Goal: Use online tool/utility

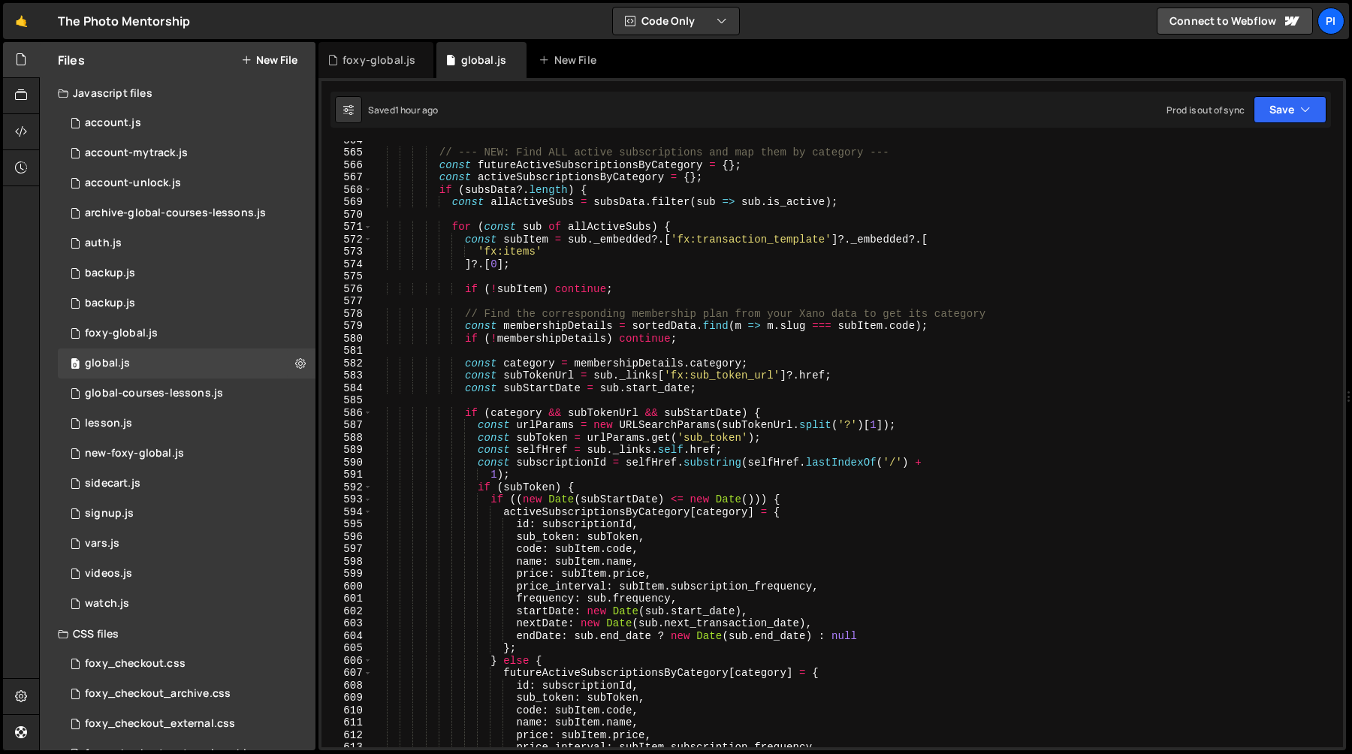
scroll to position [1419, 0]
click at [772, 298] on div "// --- NEW: Find ALL active subscriptions and map them by category --- const fu…" at bounding box center [854, 449] width 965 height 631
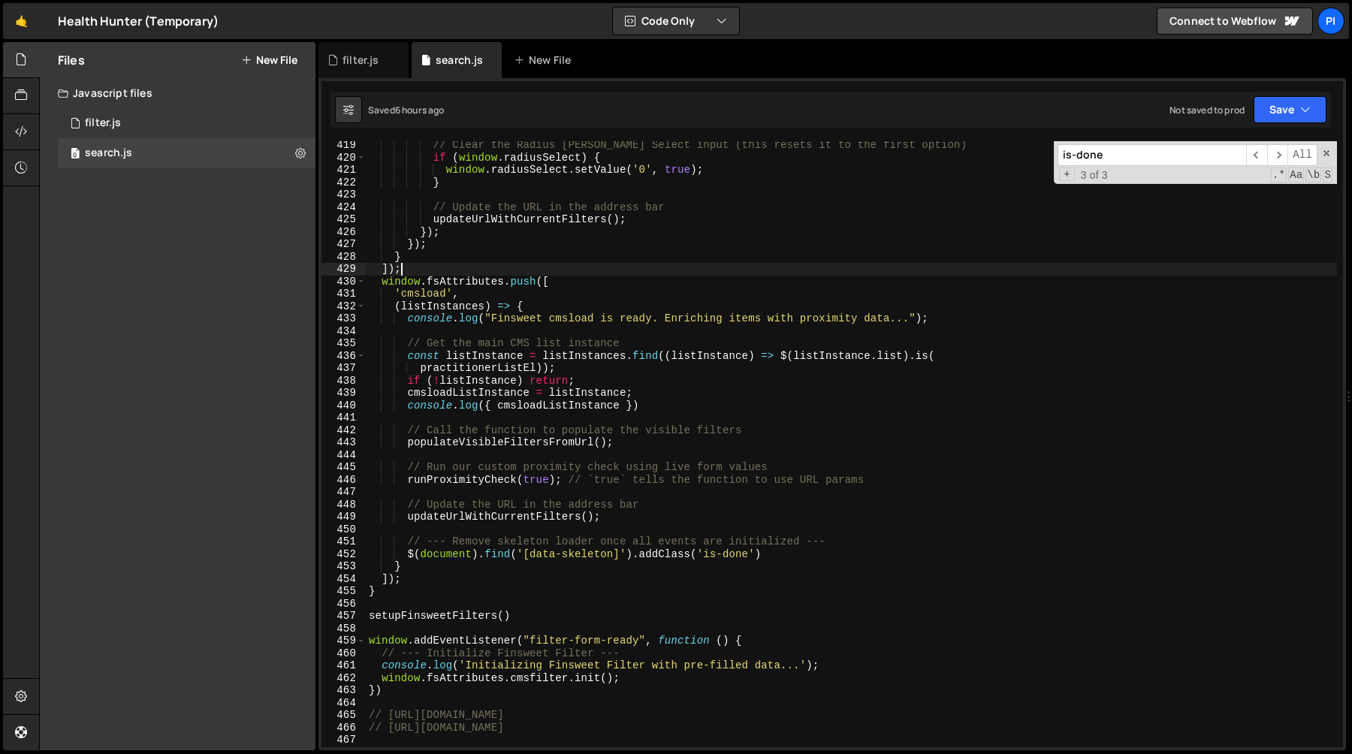
scroll to position [5184, 0]
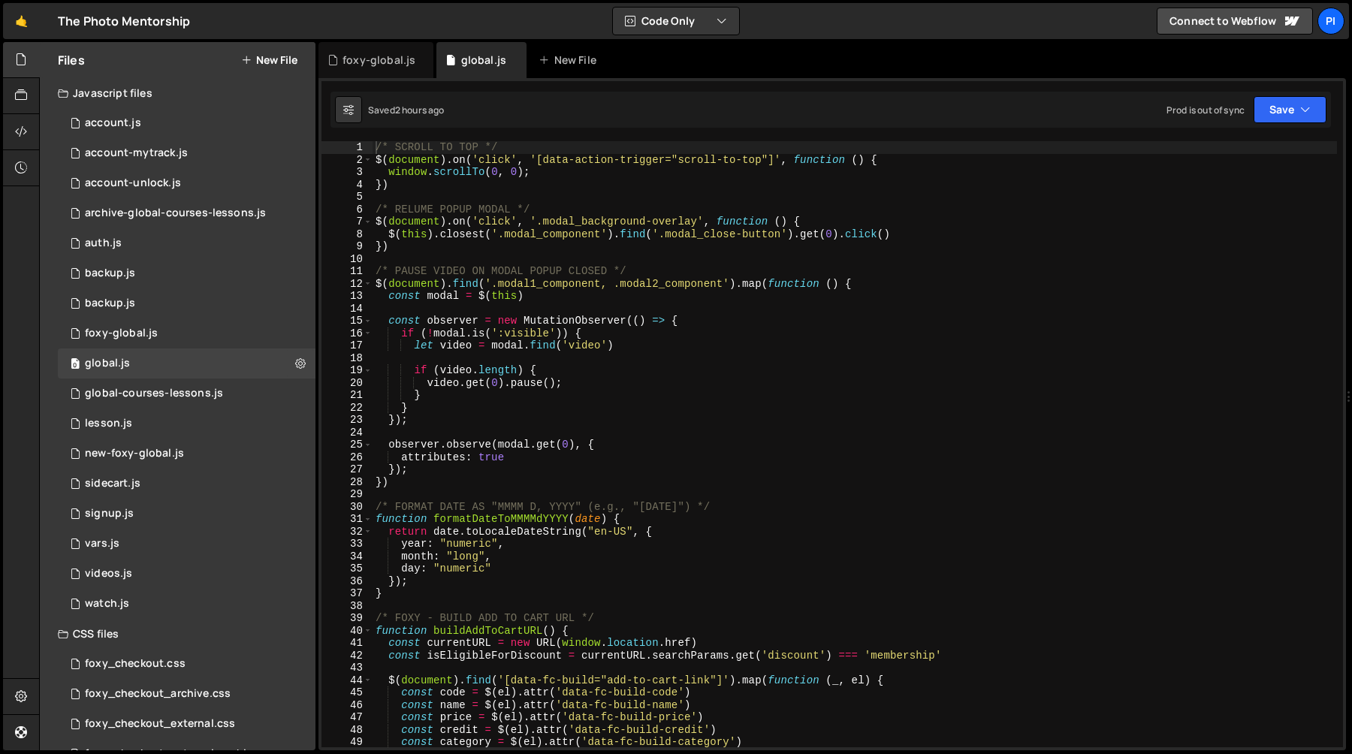
scroll to position [1419, 0]
click at [506, 378] on div "/* SCROLL TO TOP */ $ ( document ) . on ( 'click' , '[data-action-trigger="scro…" at bounding box center [855, 456] width 965 height 631
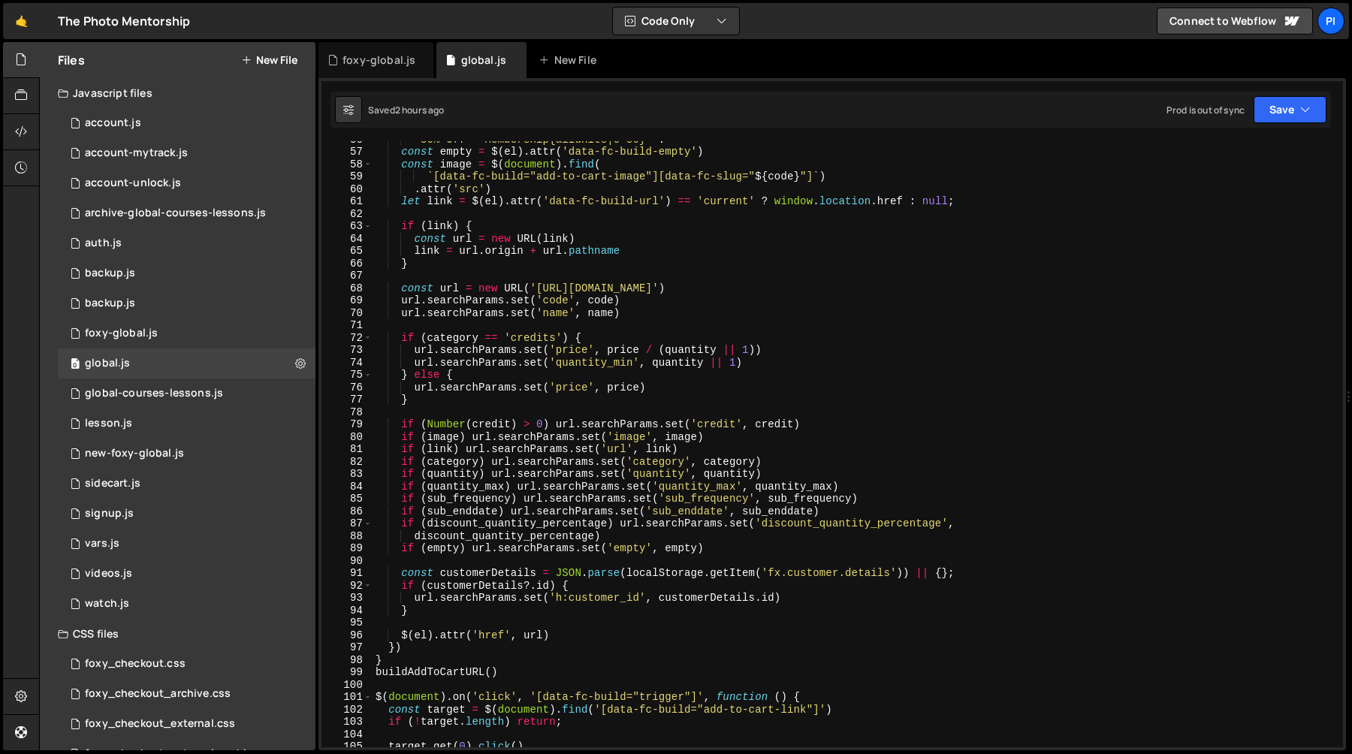
scroll to position [692, 0]
click at [569, 331] on div "'50% Off - Membership{allunits|0-50}' : '' const empty = $ ( el ) . attr ( 'dat…" at bounding box center [855, 446] width 965 height 631
type textarea "if (category == 'credits') {"
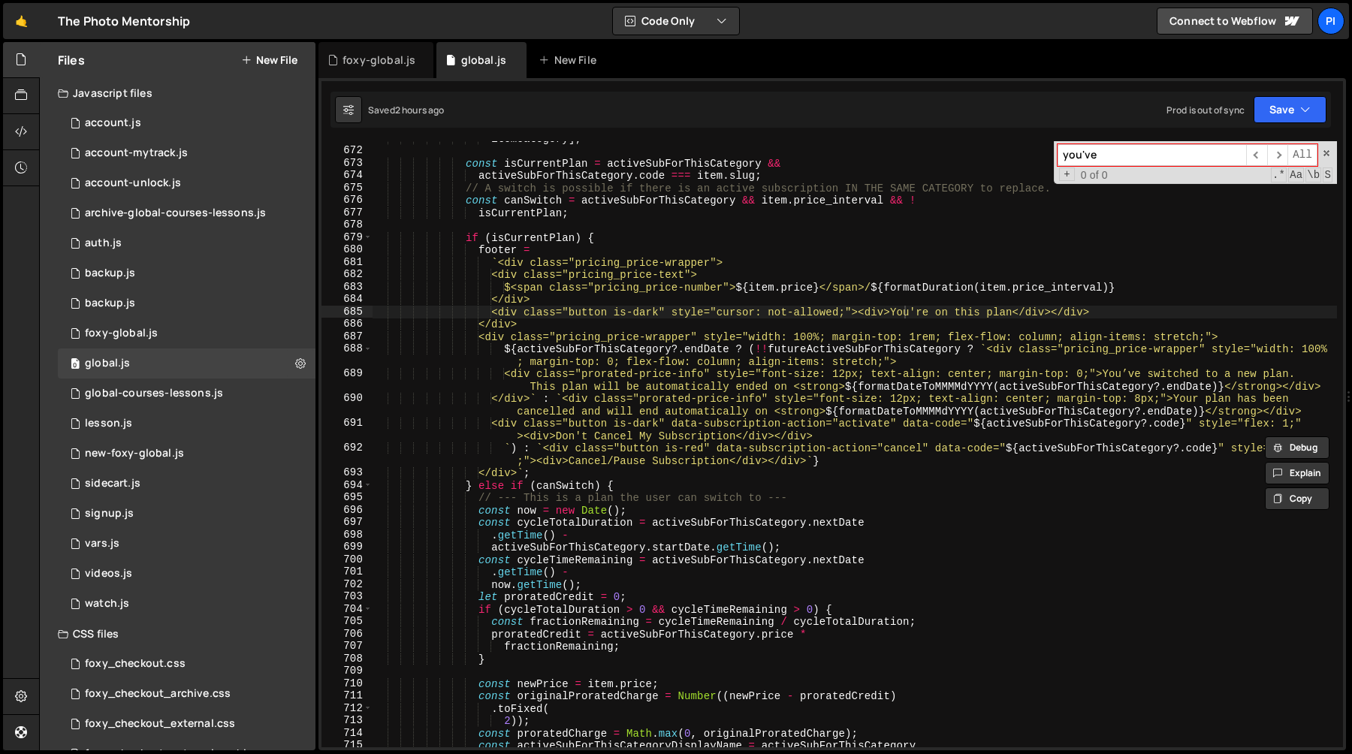
scroll to position [8426, 0]
type input "you've"
click at [1331, 150] on div "you've ​ ​ All Replace All + 0 of 0 .* Aa \b S" at bounding box center [1195, 162] width 283 height 43
click at [1326, 153] on span at bounding box center [1327, 153] width 11 height 11
type textarea "<div class="button is-dark" style="cursor: not-allowed;"><div>You're on this pl…"
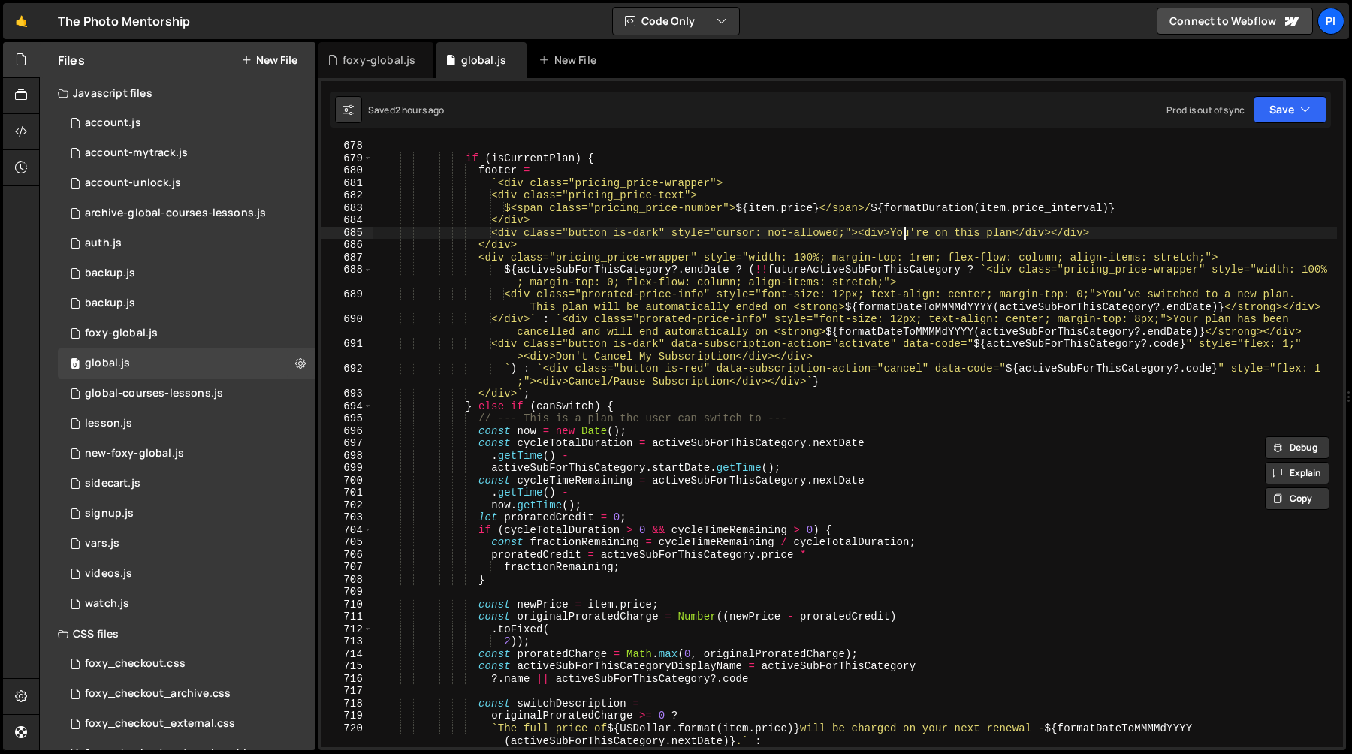
scroll to position [8504, 0]
